Goal: Information Seeking & Learning: Learn about a topic

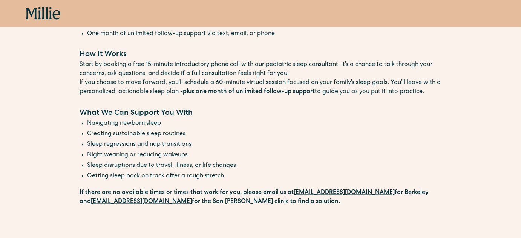
scroll to position [205, 0]
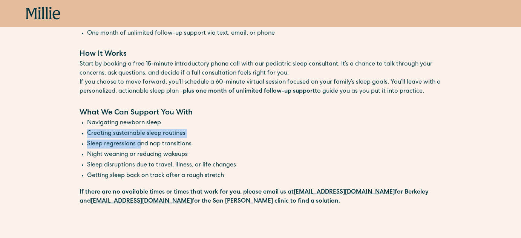
drag, startPoint x: 88, startPoint y: 133, endPoint x: 139, endPoint y: 147, distance: 52.9
click at [139, 147] on ul "Navigating newborn sleep Creating sustainable sleep routines Sleep regressions …" at bounding box center [260, 150] width 362 height 63
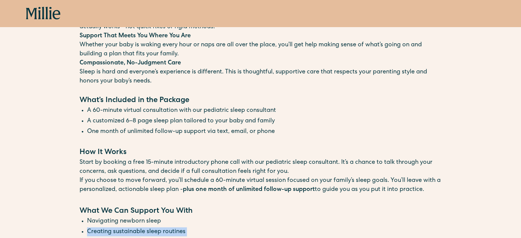
scroll to position [105, 0]
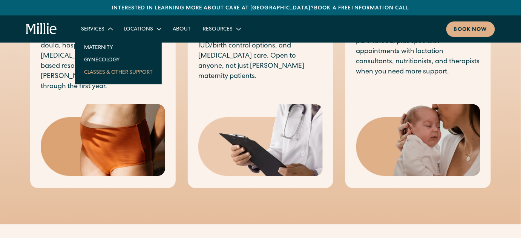
click at [109, 75] on link "Classes & Other Support" at bounding box center [118, 72] width 81 height 12
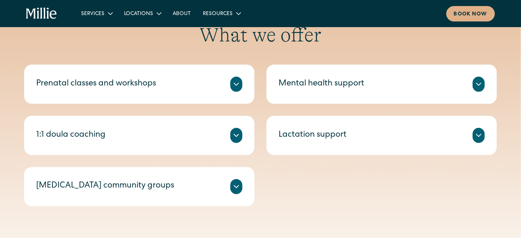
scroll to position [291, 0]
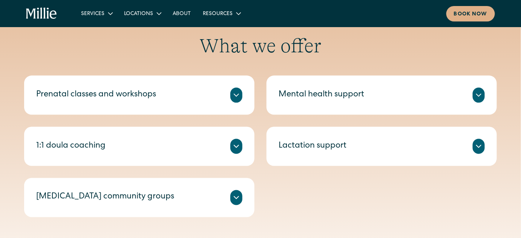
click at [127, 50] on h2 "What we offer" at bounding box center [260, 45] width 472 height 23
click at [348, 145] on div "Lactation support" at bounding box center [381, 146] width 206 height 15
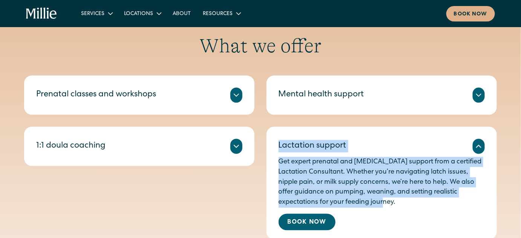
drag, startPoint x: 400, startPoint y: 203, endPoint x: 276, endPoint y: 147, distance: 136.7
click at [276, 147] on div "Lactation support Get expert prenatal and [MEDICAL_DATA] support from a certifi…" at bounding box center [381, 183] width 230 height 113
copy div "Lactation support Get expert prenatal and [MEDICAL_DATA] support from a certifi…"
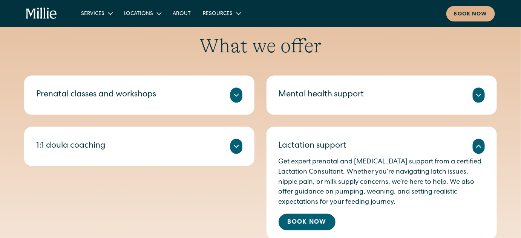
click at [235, 146] on icon at bounding box center [236, 146] width 5 height 2
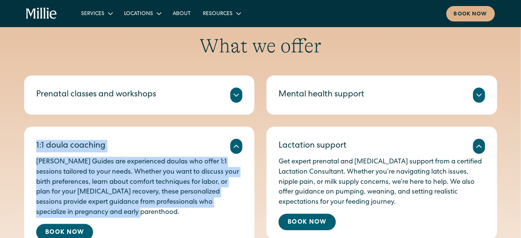
drag, startPoint x: 33, startPoint y: 143, endPoint x: 115, endPoint y: 212, distance: 107.2
click at [115, 212] on div "1:1 doula coaching [PERSON_NAME] Guides are experienced doulas who offer 1:1 se…" at bounding box center [139, 188] width 230 height 123
copy div "1:1 doula coaching [PERSON_NAME] Guides are experienced doulas who offer 1:1 se…"
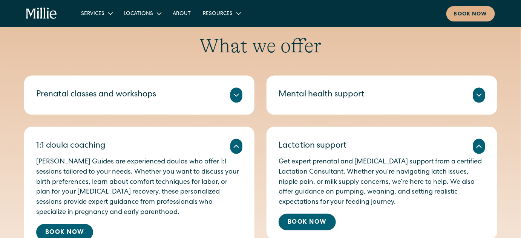
click at [362, 108] on div "Mental health support We offer individual therapy and group sessions led by lic…" at bounding box center [381, 95] width 230 height 39
click at [367, 94] on div "Mental health support" at bounding box center [381, 95] width 206 height 15
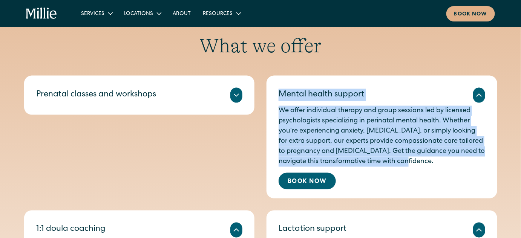
drag, startPoint x: 279, startPoint y: 93, endPoint x: 438, endPoint y: 163, distance: 174.1
click at [438, 163] on div "Mental health support We offer individual therapy and group sessions led by lic…" at bounding box center [381, 137] width 230 height 123
copy div "Mental health support We offer individual therapy and group sessions led by lic…"
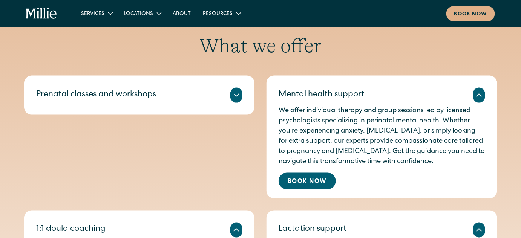
click at [201, 91] on div "Prenatal classes and workshops" at bounding box center [139, 95] width 206 height 15
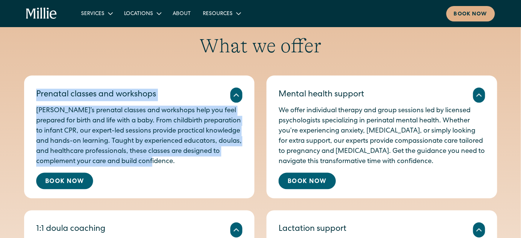
drag, startPoint x: 36, startPoint y: 91, endPoint x: 191, endPoint y: 162, distance: 170.1
click at [191, 162] on div "Prenatal classes and workshops [PERSON_NAME]’s prenatal classes and workshops h…" at bounding box center [139, 137] width 230 height 123
copy div "Prenatal classes and workshops [PERSON_NAME]’s prenatal classes and workshops h…"
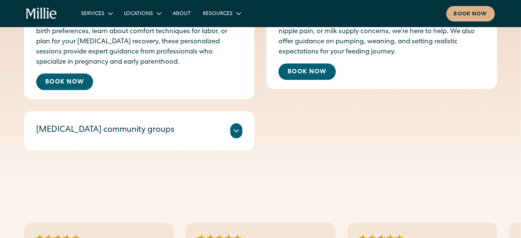
scroll to position [527, 0]
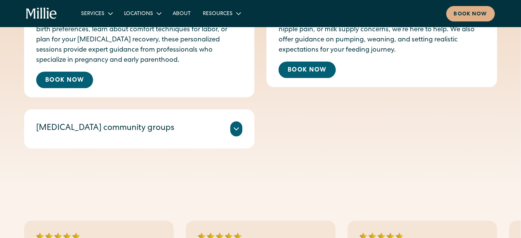
click at [228, 127] on div "[MEDICAL_DATA] community groups" at bounding box center [139, 128] width 206 height 15
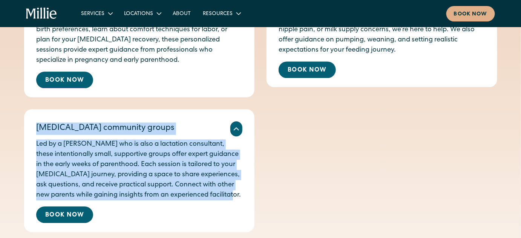
drag, startPoint x: 33, startPoint y: 127, endPoint x: 236, endPoint y: 195, distance: 213.9
click at [236, 195] on div "[MEDICAL_DATA] community groups Led by a [PERSON_NAME] who is also a lactation …" at bounding box center [139, 170] width 230 height 123
copy div "[MEDICAL_DATA] community groups Led by a [PERSON_NAME] who is also a lactation …"
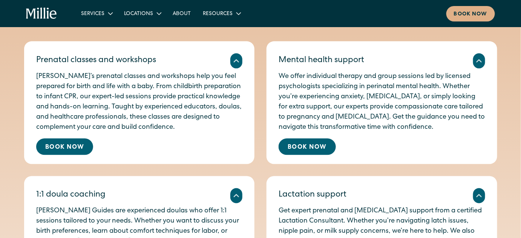
scroll to position [325, 0]
